Goal: Information Seeking & Learning: Understand process/instructions

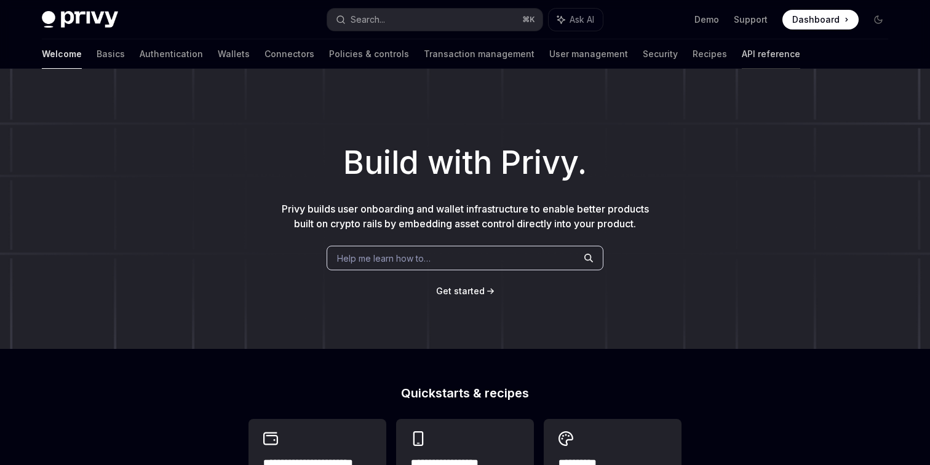
click at [742, 57] on link "API reference" at bounding box center [771, 54] width 58 height 30
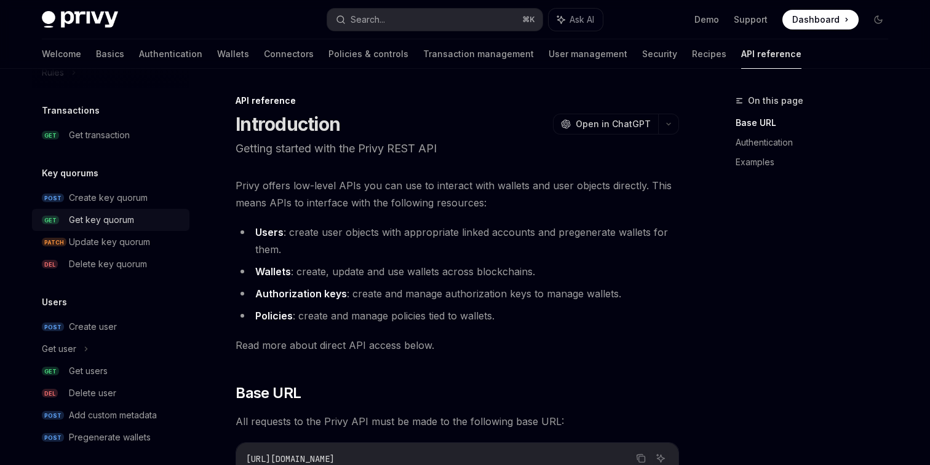
scroll to position [805, 0]
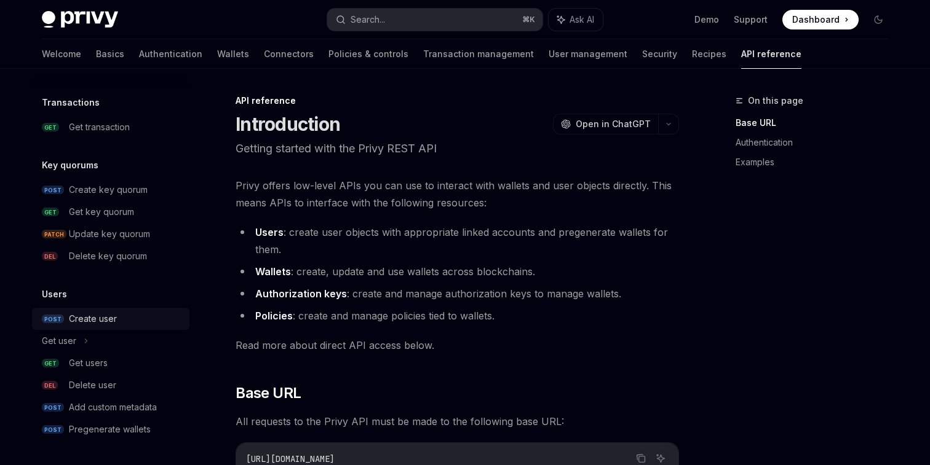
click at [103, 319] on div "Create user" at bounding box center [93, 319] width 48 height 15
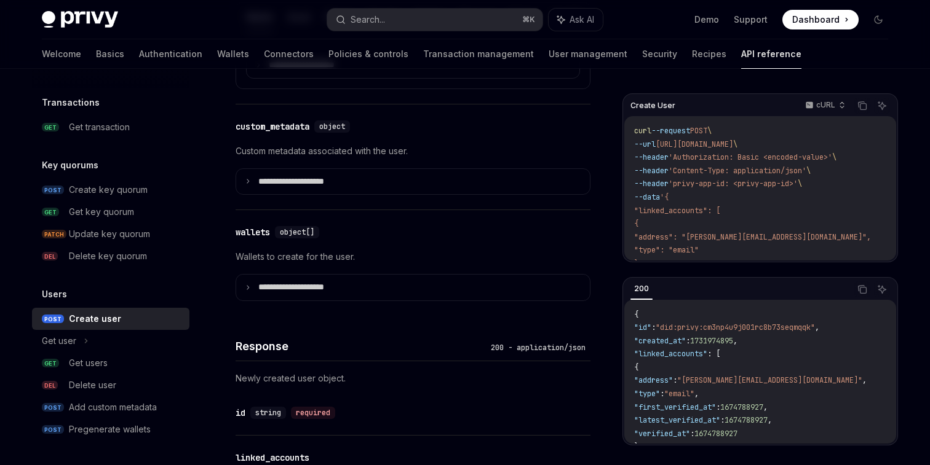
scroll to position [630, 0]
click at [710, 238] on span ""address": "[PERSON_NAME][EMAIL_ADDRESS][DOMAIN_NAME]"," at bounding box center [752, 237] width 237 height 10
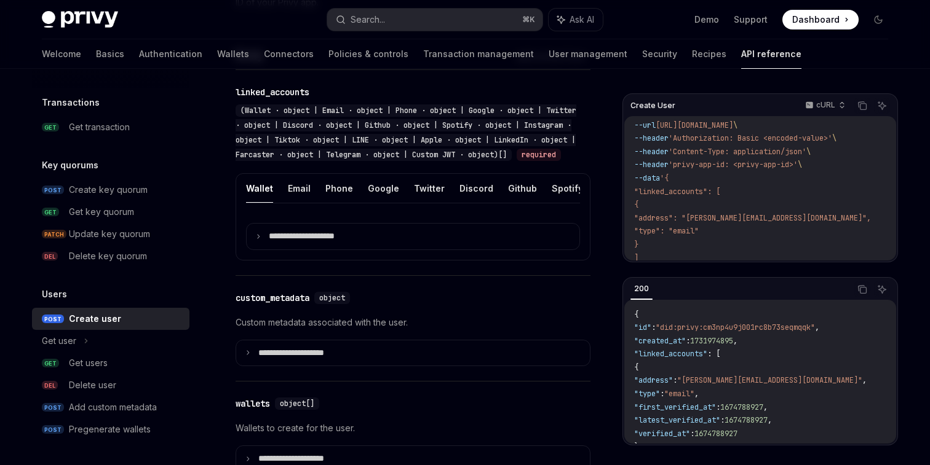
scroll to position [454, 0]
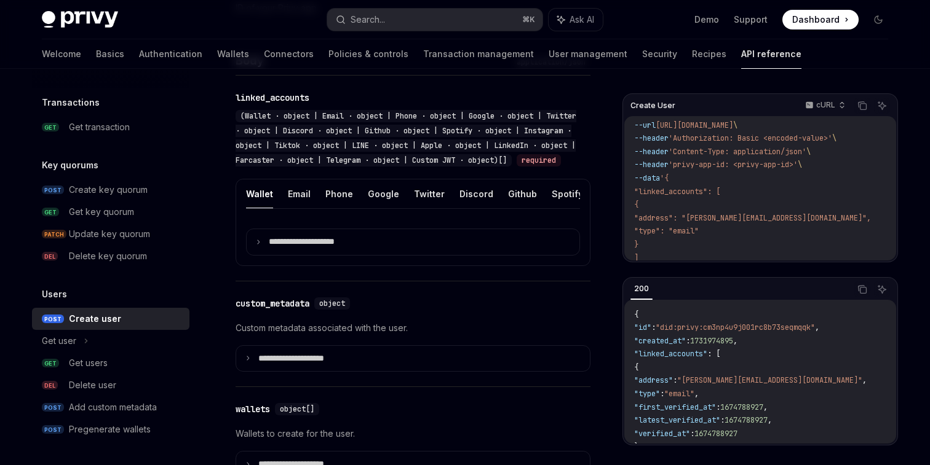
click at [252, 207] on button "Wallet" at bounding box center [259, 194] width 27 height 29
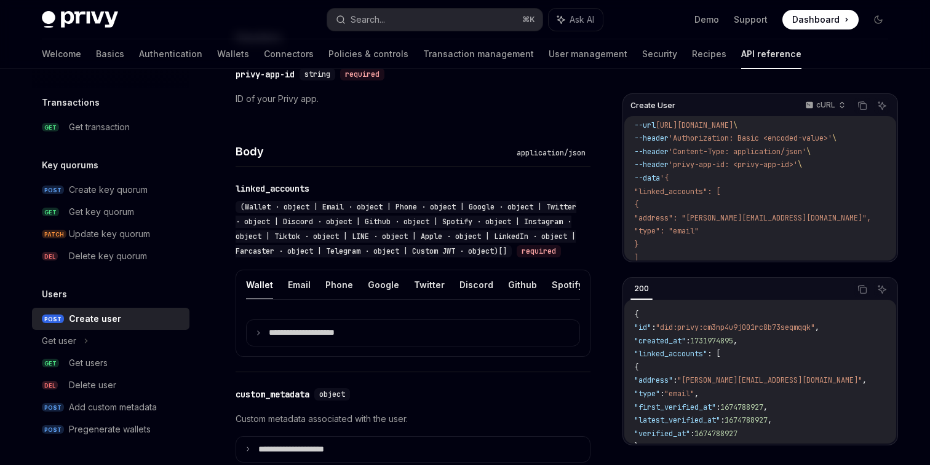
scroll to position [378, 0]
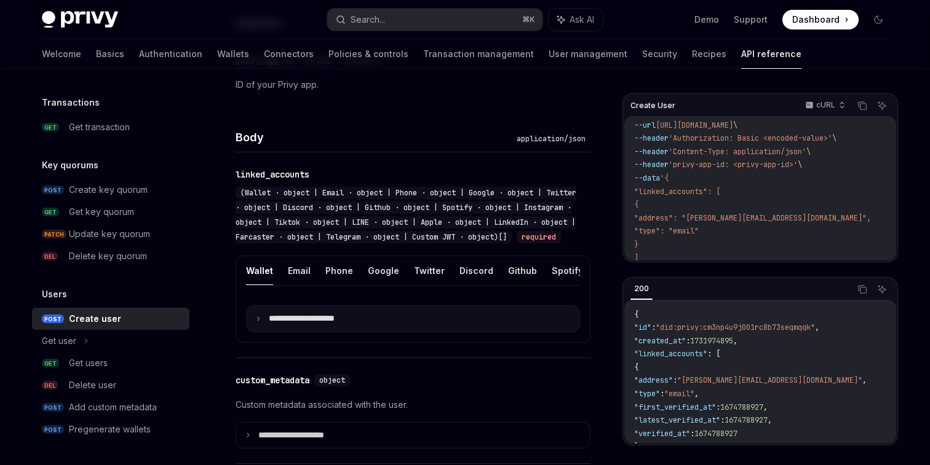
click at [274, 325] on p "**********" at bounding box center [311, 319] width 85 height 11
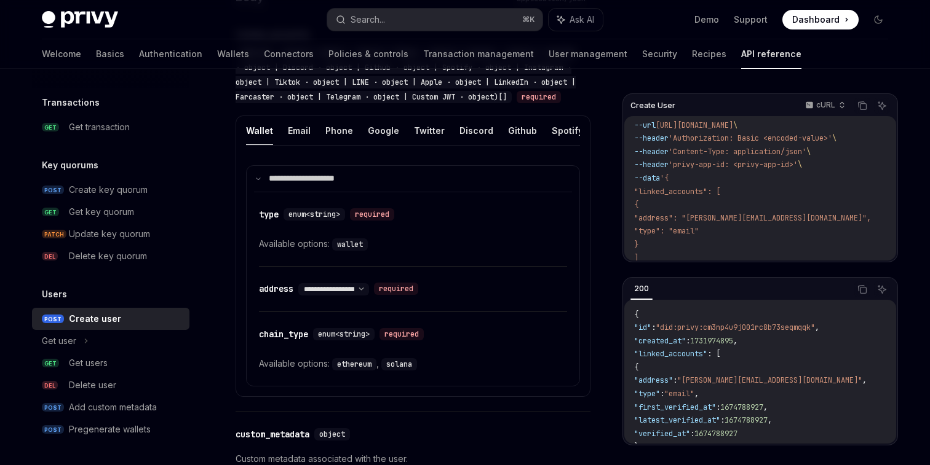
scroll to position [520, 0]
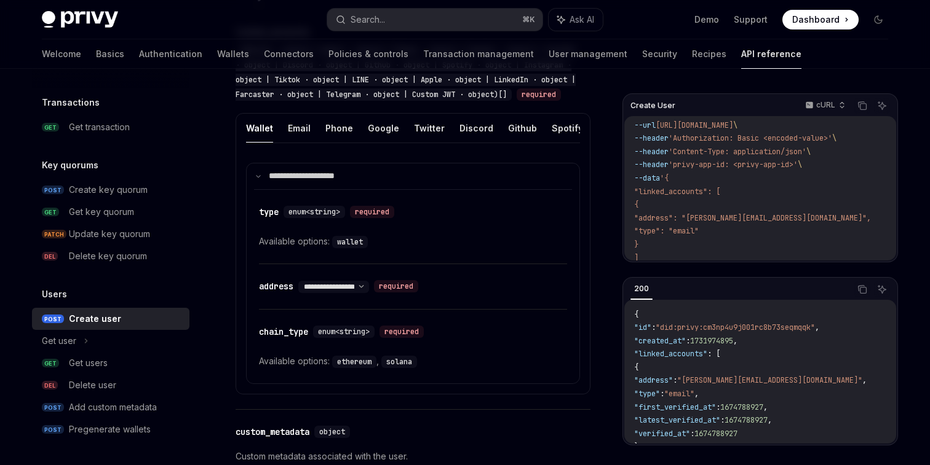
click at [353, 248] on code "wallet" at bounding box center [350, 242] width 36 height 12
click at [349, 292] on select "**********" at bounding box center [333, 287] width 71 height 10
click at [343, 368] on code "ethereum" at bounding box center [354, 362] width 44 height 12
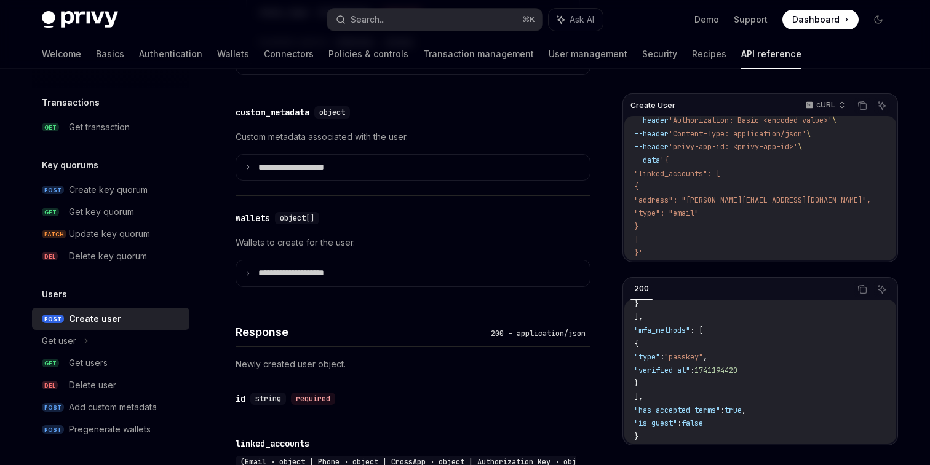
scroll to position [849, 0]
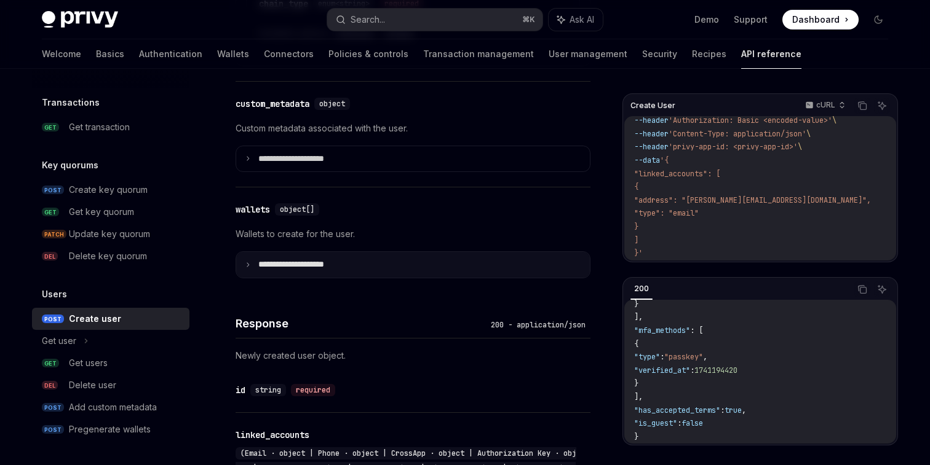
click at [247, 268] on icon at bounding box center [248, 265] width 6 height 6
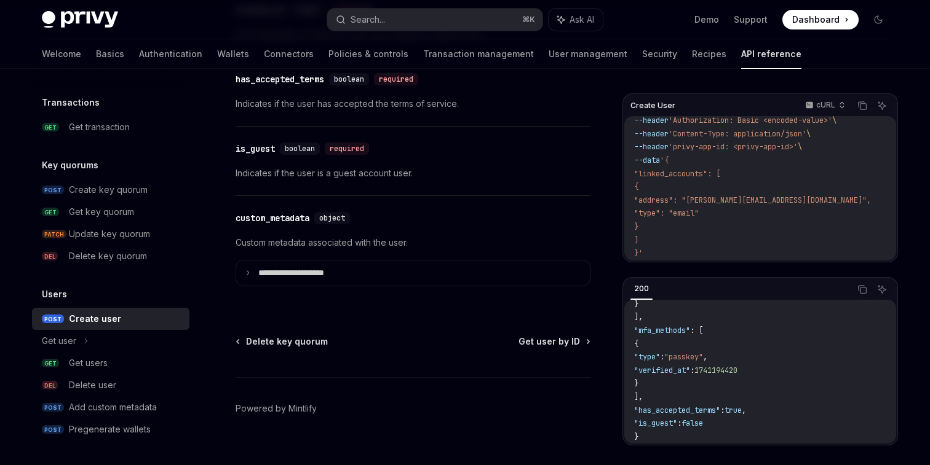
scroll to position [1471, 0]
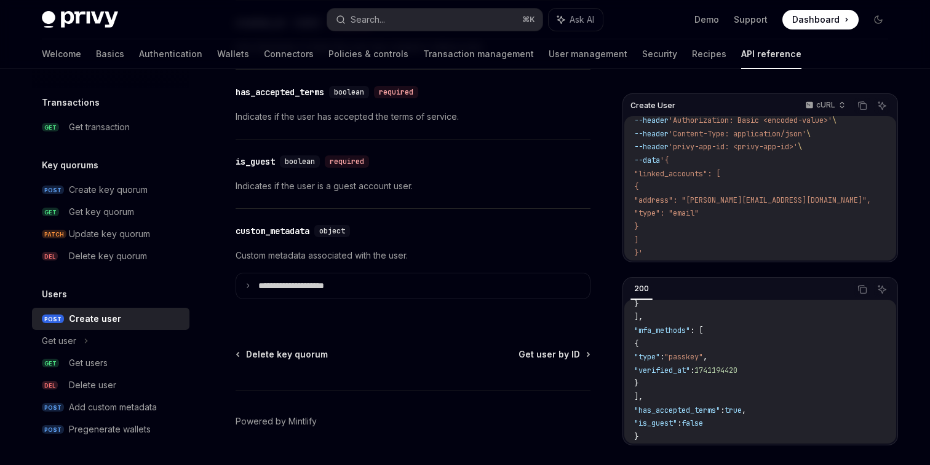
click at [91, 316] on div "Create user" at bounding box center [95, 319] width 52 height 15
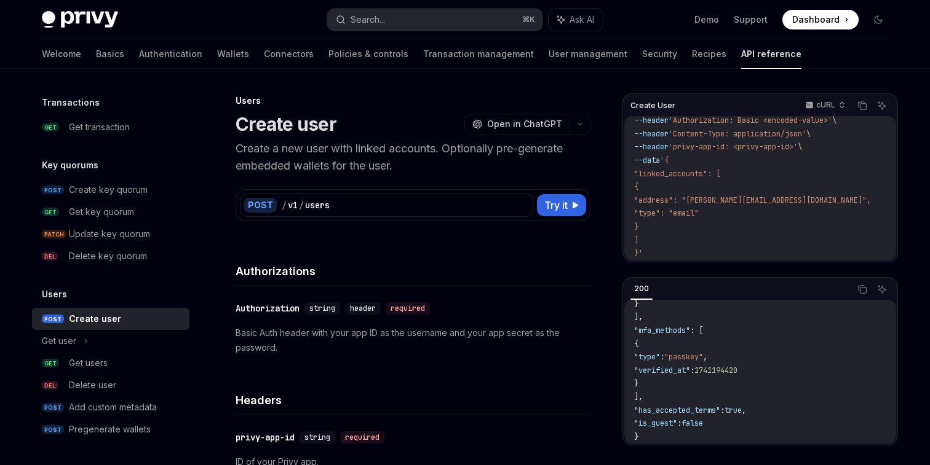
click at [324, 311] on span "string" at bounding box center [322, 308] width 26 height 10
click at [370, 304] on span "header" at bounding box center [363, 308] width 26 height 10
click at [369, 306] on span "header" at bounding box center [363, 308] width 26 height 10
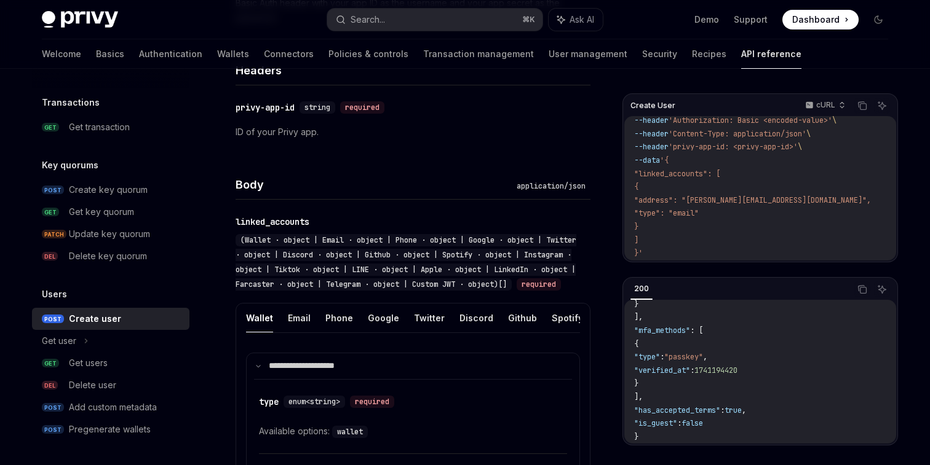
scroll to position [331, 0]
click at [379, 287] on span "(Wallet · object | Email · object | Phone · object | Google · object | Twitter …" at bounding box center [406, 261] width 341 height 54
click at [372, 285] on span "(Wallet · object | Email · object | Phone · object | Google · object | Twitter …" at bounding box center [406, 261] width 341 height 54
click at [392, 192] on div "Body application/json" at bounding box center [413, 176] width 355 height 46
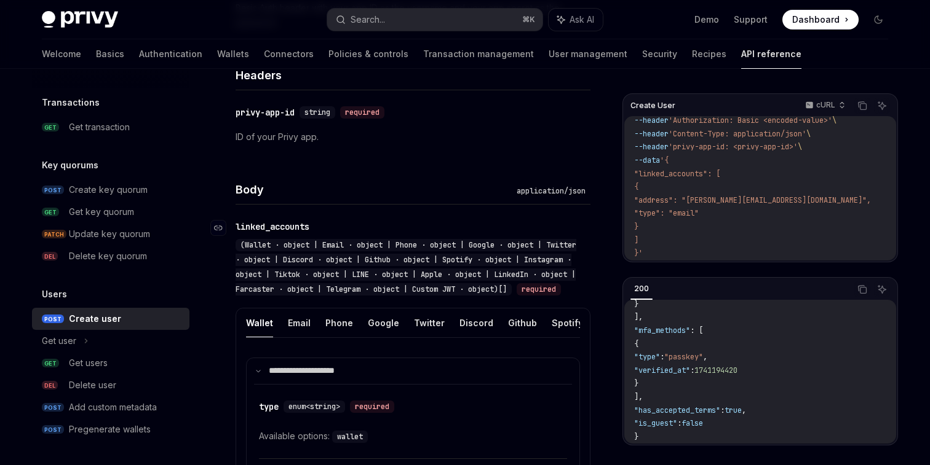
scroll to position [333, 0]
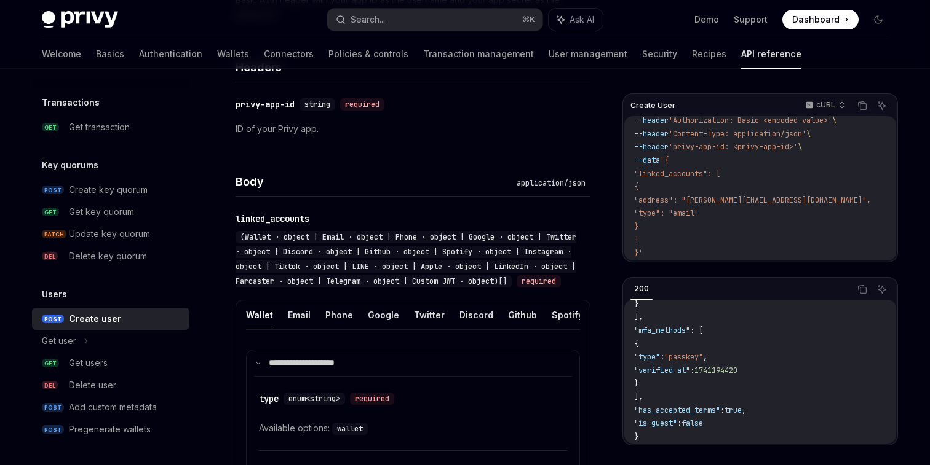
click at [96, 317] on div "Create user" at bounding box center [95, 319] width 52 height 15
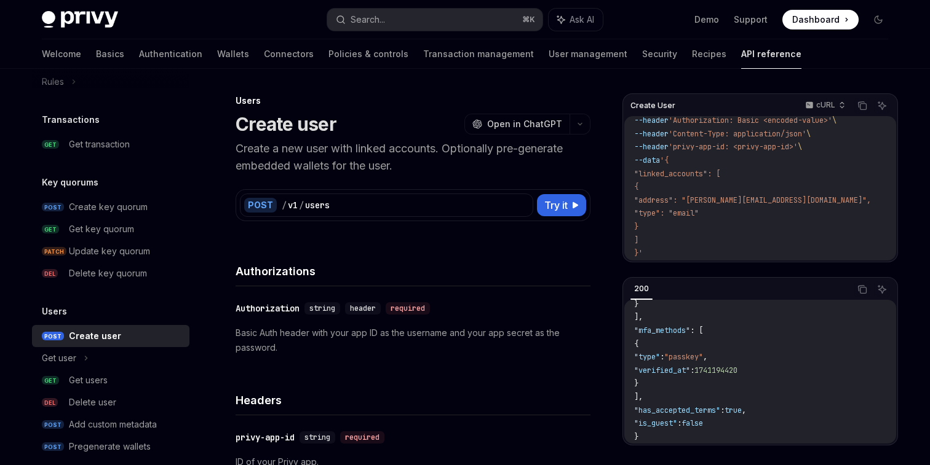
scroll to position [805, 0]
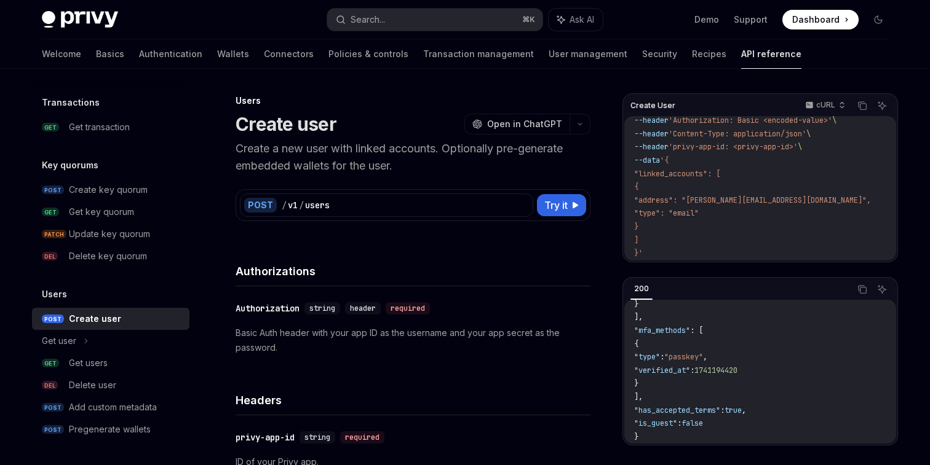
click at [89, 320] on div "Create user" at bounding box center [95, 319] width 52 height 15
click at [92, 363] on div "Get users" at bounding box center [88, 363] width 39 height 15
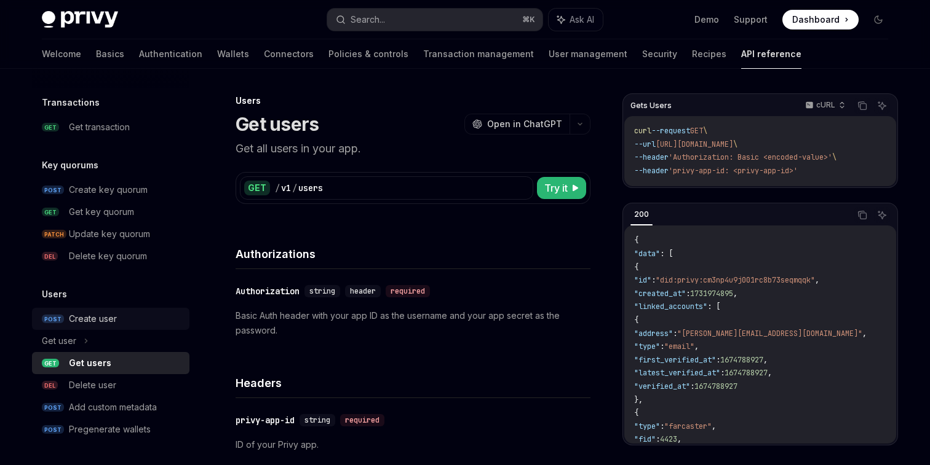
click at [92, 320] on div "Create user" at bounding box center [93, 319] width 48 height 15
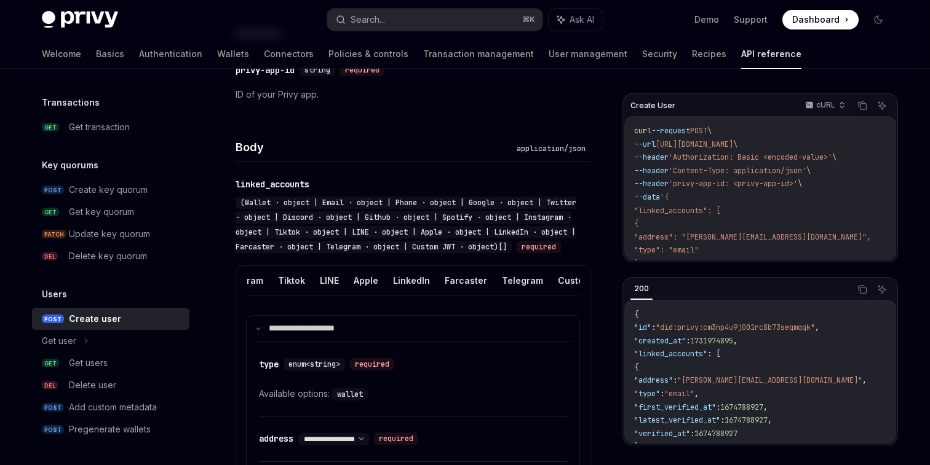
scroll to position [0, 389]
click at [547, 295] on button "Custom JWT" at bounding box center [575, 280] width 56 height 29
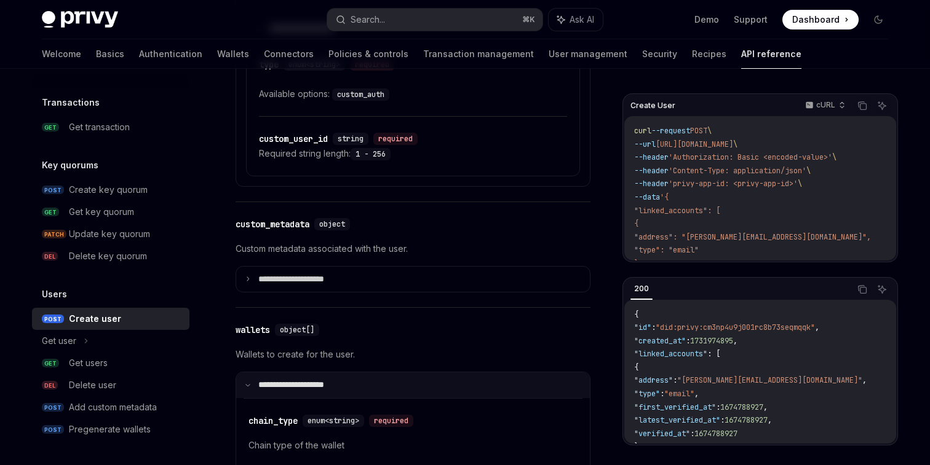
scroll to position [662, 0]
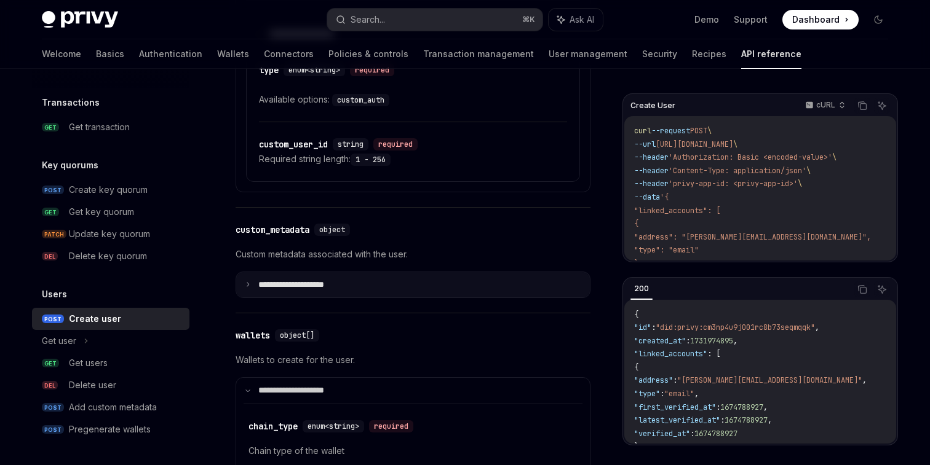
click at [251, 288] on icon at bounding box center [248, 285] width 6 height 6
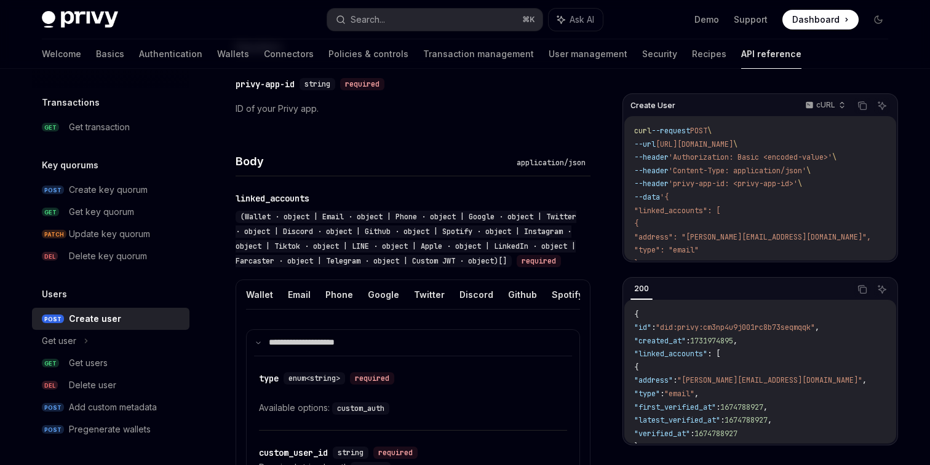
scroll to position [355, 0]
click at [402, 229] on span "(Wallet · object | Email · object | Phone · object | Google · object | Twitter …" at bounding box center [406, 238] width 341 height 54
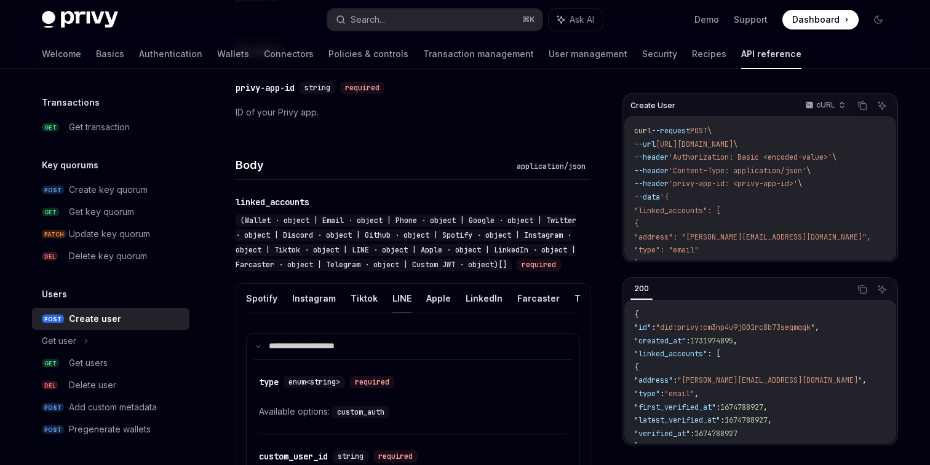
scroll to position [0, 389]
click at [548, 313] on button "Custom JWT" at bounding box center [575, 298] width 56 height 29
click at [547, 313] on button "Custom JWT" at bounding box center [575, 298] width 56 height 29
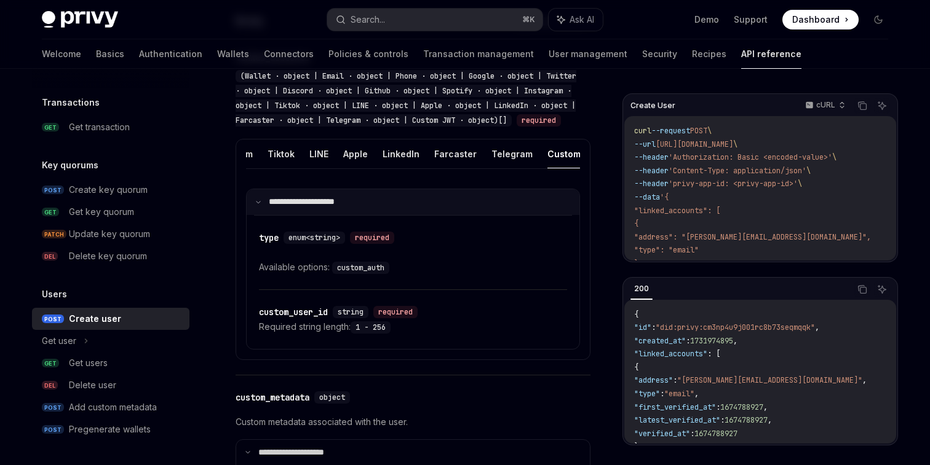
scroll to position [492, 0]
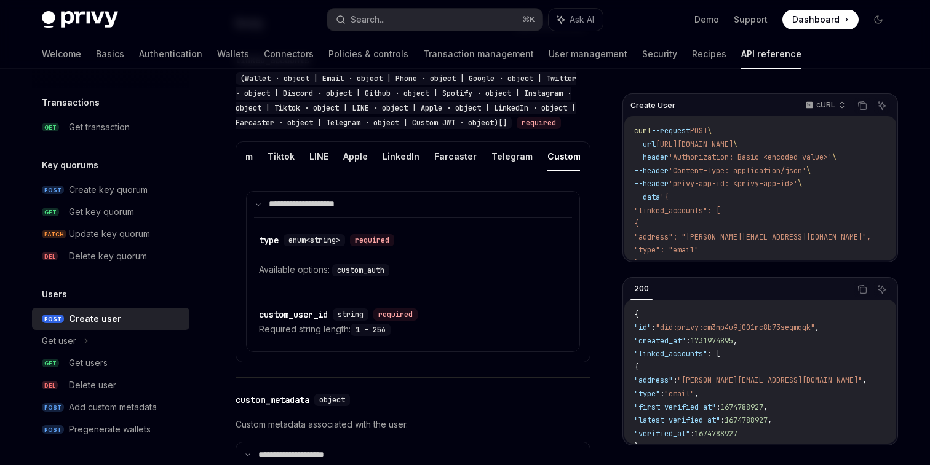
click at [375, 277] on code "custom_auth" at bounding box center [360, 270] width 57 height 12
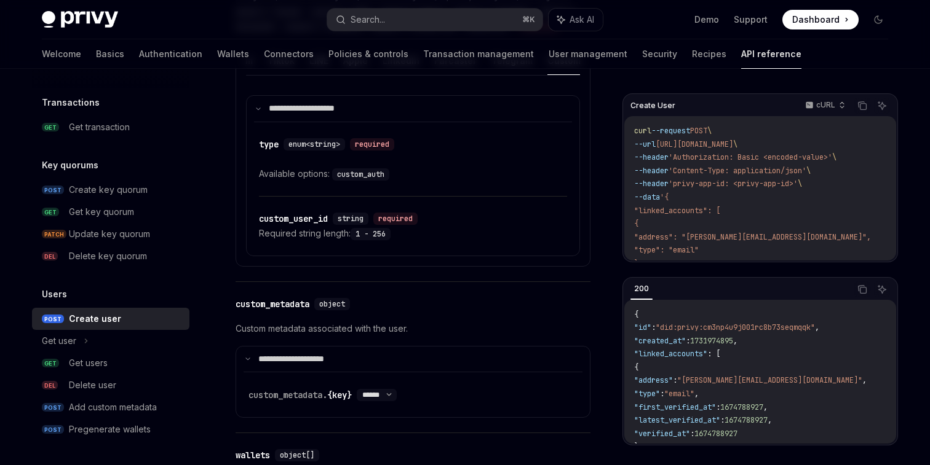
scroll to position [590, 0]
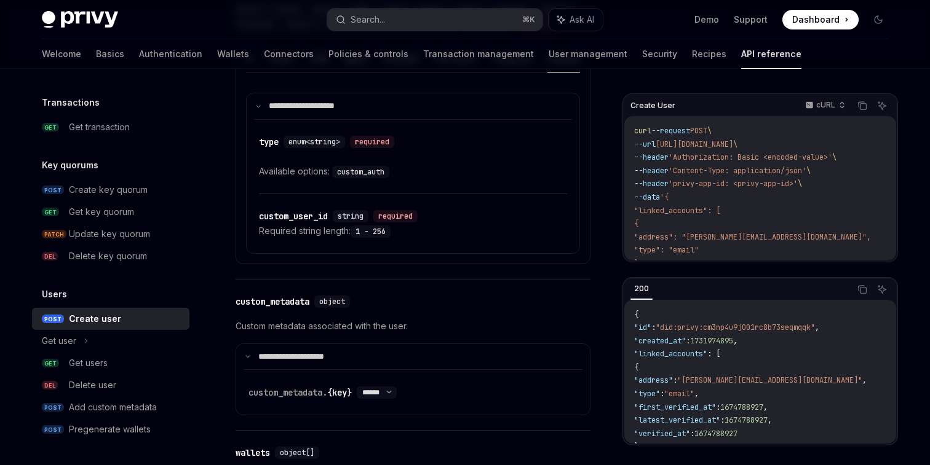
click at [376, 253] on div "​ custom_user_id string required Required string length: 1 - 256" at bounding box center [413, 223] width 308 height 59
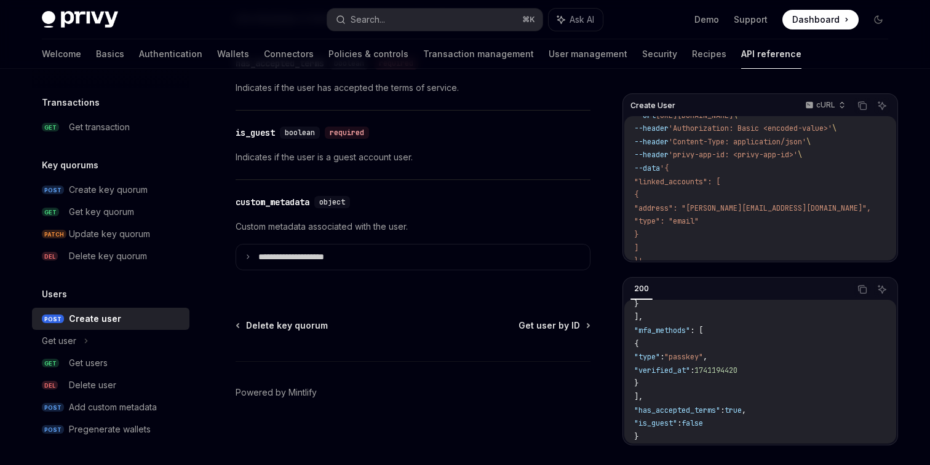
scroll to position [37, 0]
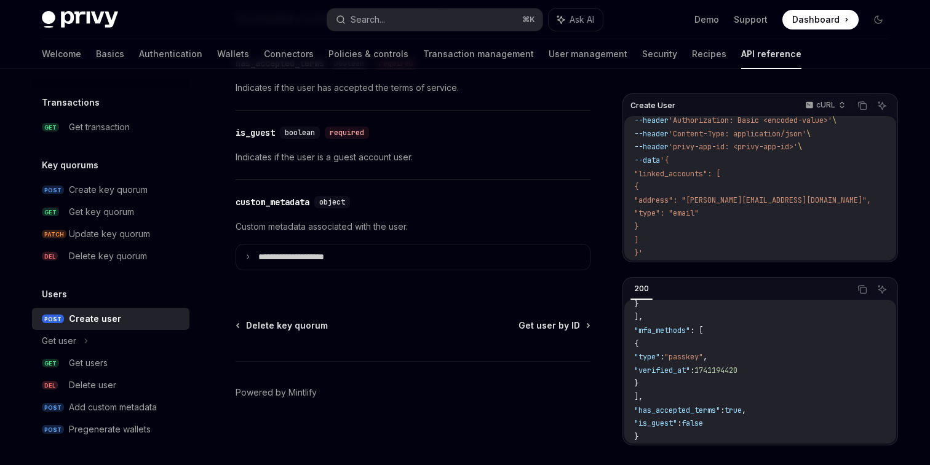
click at [693, 172] on span ""linked_accounts": [" at bounding box center [677, 174] width 86 height 10
click at [733, 197] on span ""address": "[PERSON_NAME][EMAIL_ADDRESS][DOMAIN_NAME]"," at bounding box center [752, 201] width 237 height 10
click at [678, 208] on span ""type": "email"" at bounding box center [666, 213] width 65 height 10
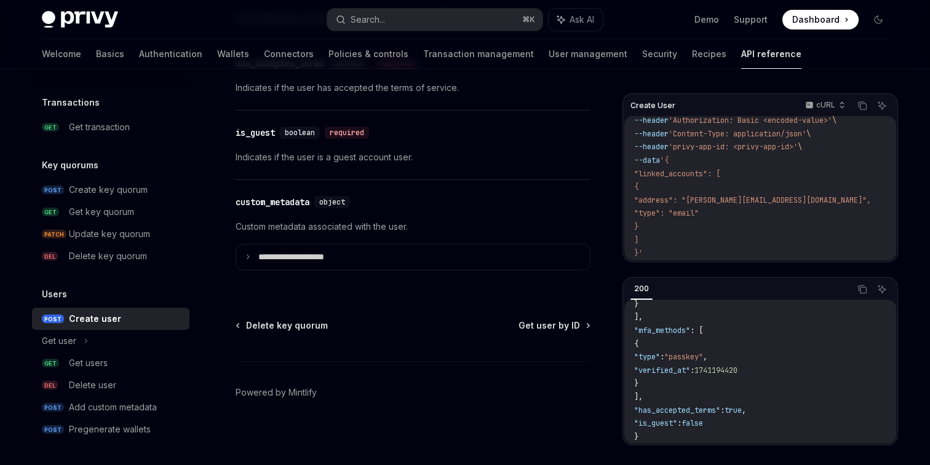
click at [686, 221] on code "curl --request POST \ --url [URL][DOMAIN_NAME] \ --header 'Authorization: Basic…" at bounding box center [767, 174] width 266 height 173
click at [675, 217] on span ""type": "email"" at bounding box center [666, 213] width 65 height 10
click at [673, 232] on code "curl --request POST \ --url [URL][DOMAIN_NAME] \ --header 'Authorization: Basic…" at bounding box center [767, 174] width 266 height 173
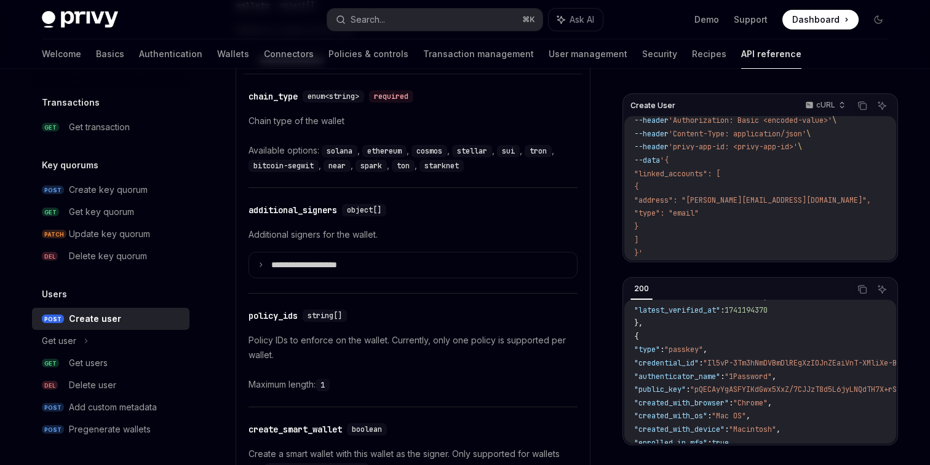
scroll to position [927, 0]
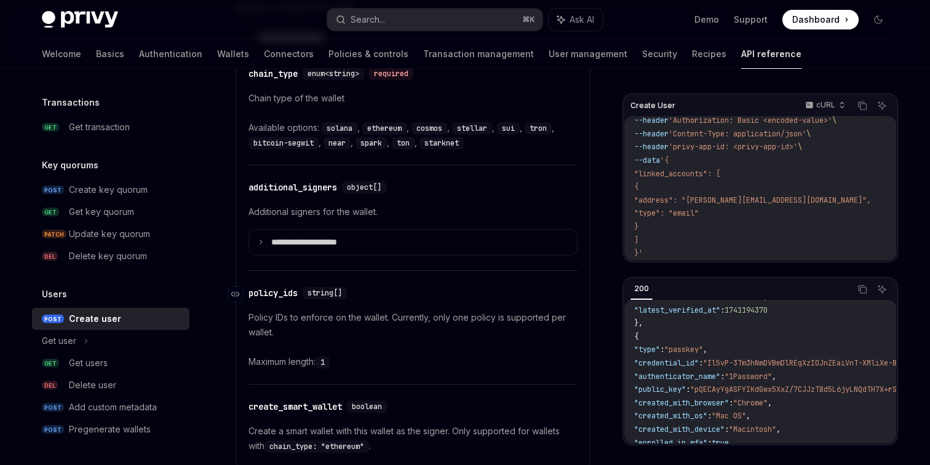
click at [271, 299] on div "policy_ids" at bounding box center [272, 293] width 49 height 12
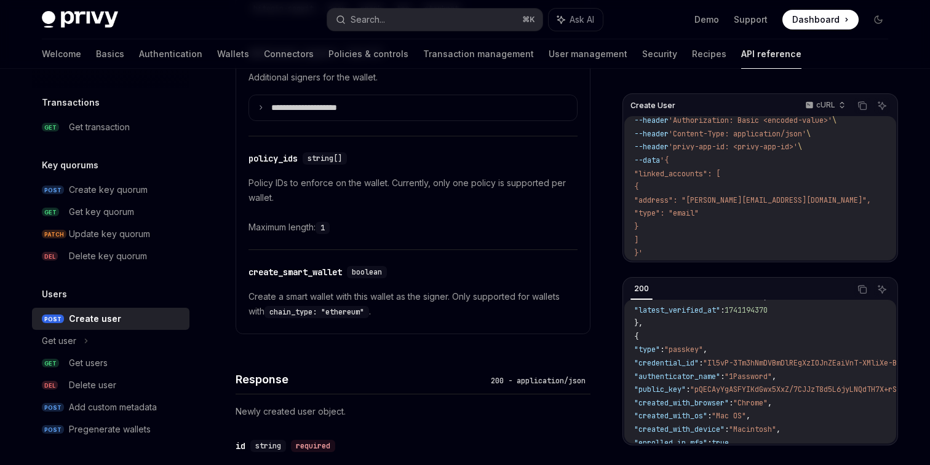
scroll to position [1018, 0]
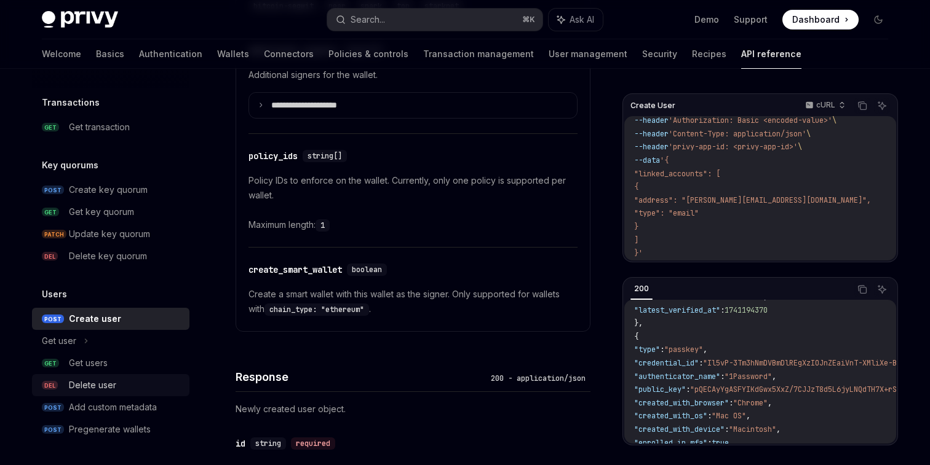
click at [92, 386] on div "Delete user" at bounding box center [92, 385] width 47 height 15
type textarea "*"
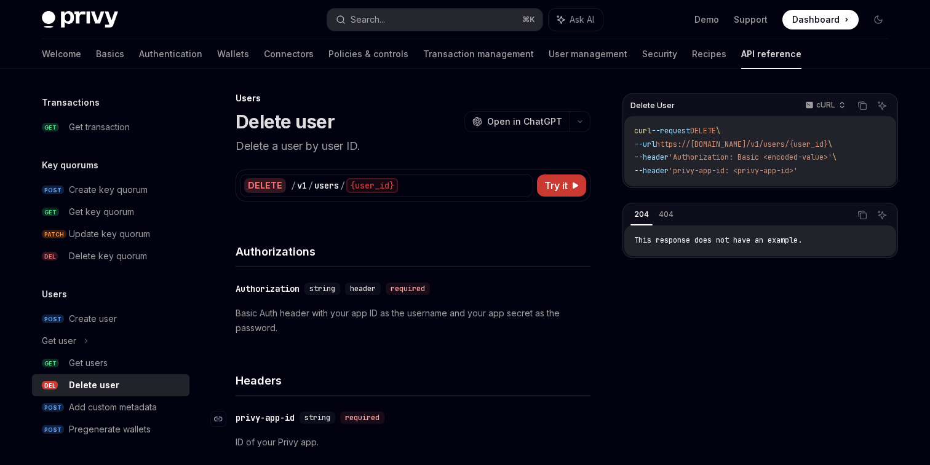
scroll to position [4, 0]
click at [262, 285] on div "Authorization" at bounding box center [268, 288] width 64 height 12
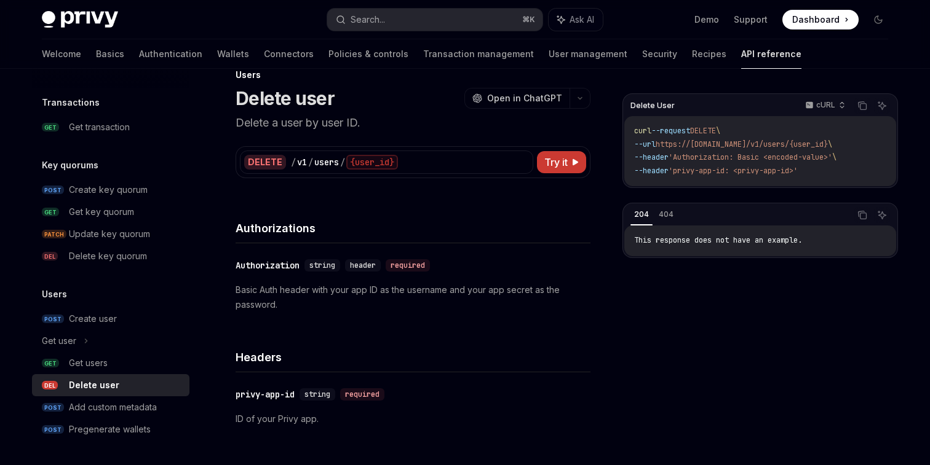
scroll to position [2, 0]
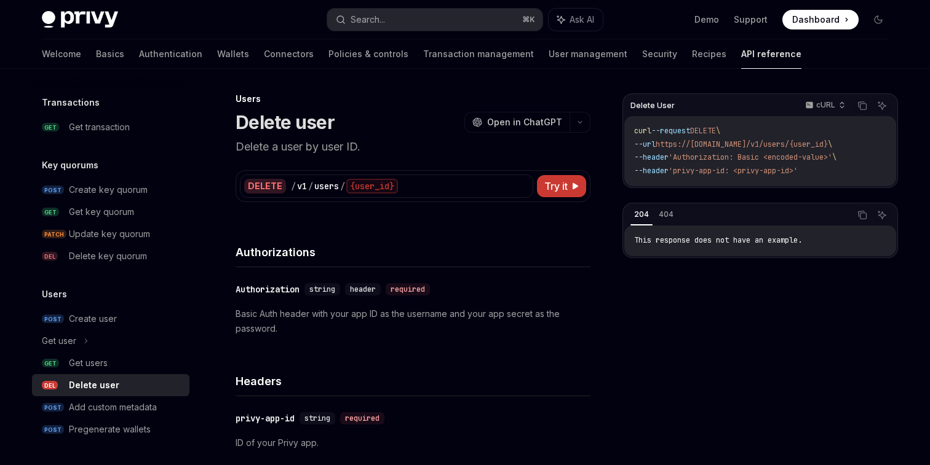
click at [707, 165] on code "curl --request DELETE \ --url https://[DOMAIN_NAME]/v1/users/{user_id} \ --head…" at bounding box center [760, 151] width 252 height 53
click at [748, 160] on span "'Authorization: Basic <encoded-value>'" at bounding box center [750, 157] width 164 height 10
click at [796, 160] on span "'Authorization: Basic <encoded-value>'" at bounding box center [750, 157] width 164 height 10
click at [723, 173] on span "'privy-app-id: <privy-app-id>'" at bounding box center [732, 171] width 129 height 10
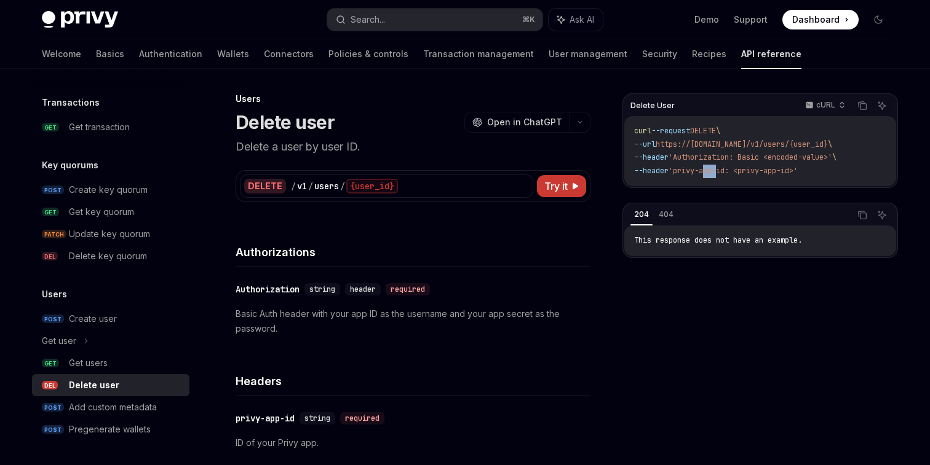
click at [723, 173] on span "'privy-app-id: <privy-app-id>'" at bounding box center [732, 171] width 129 height 10
